Goal: Use online tool/utility: Utilize a website feature to perform a specific function

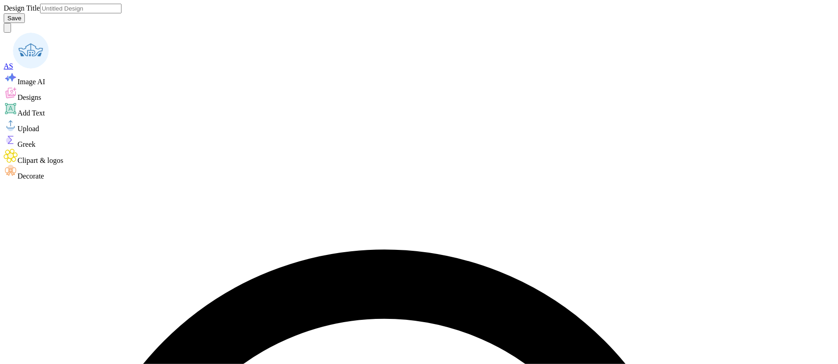
type input "bx008"
